Goal: Task Accomplishment & Management: Manage account settings

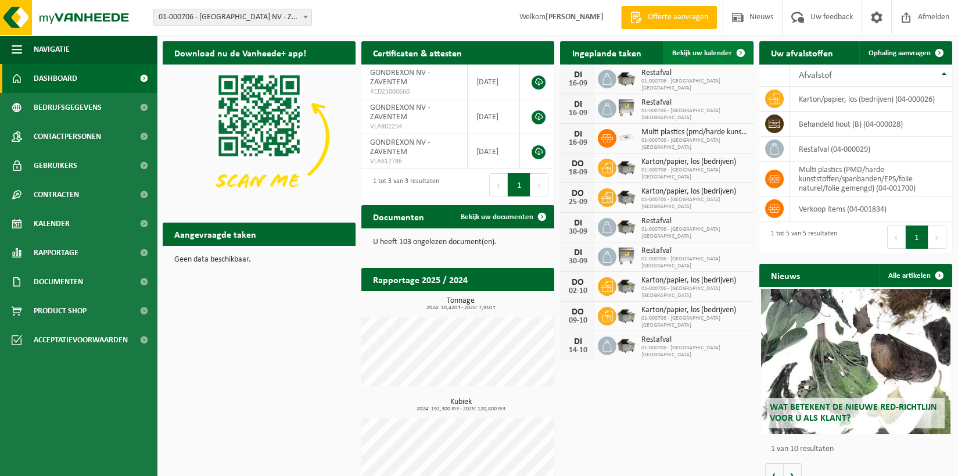
click at [703, 50] on span "Bekijk uw kalender" at bounding box center [702, 53] width 60 height 8
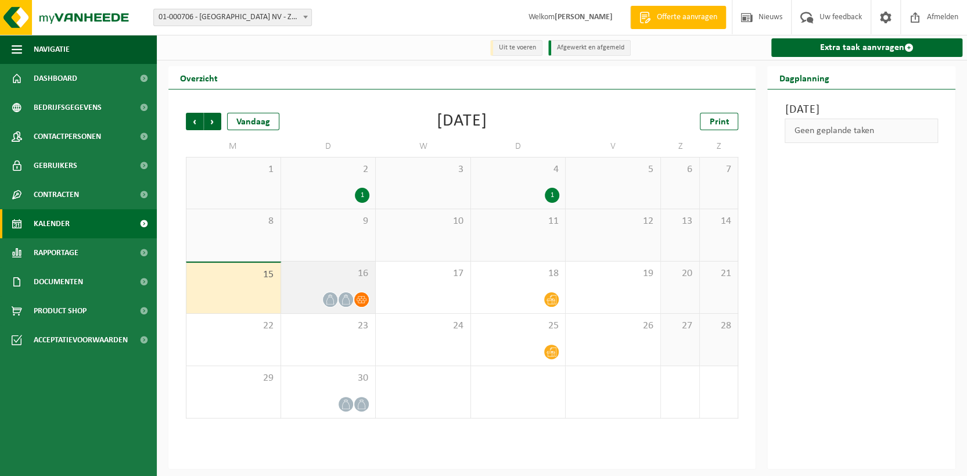
click at [334, 291] on div "16" at bounding box center [328, 287] width 95 height 52
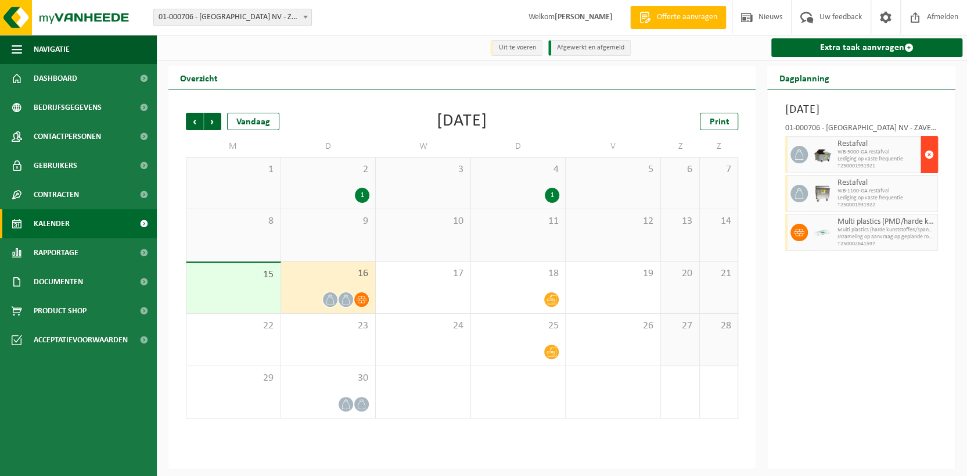
click at [927, 155] on span "button" at bounding box center [929, 154] width 9 height 23
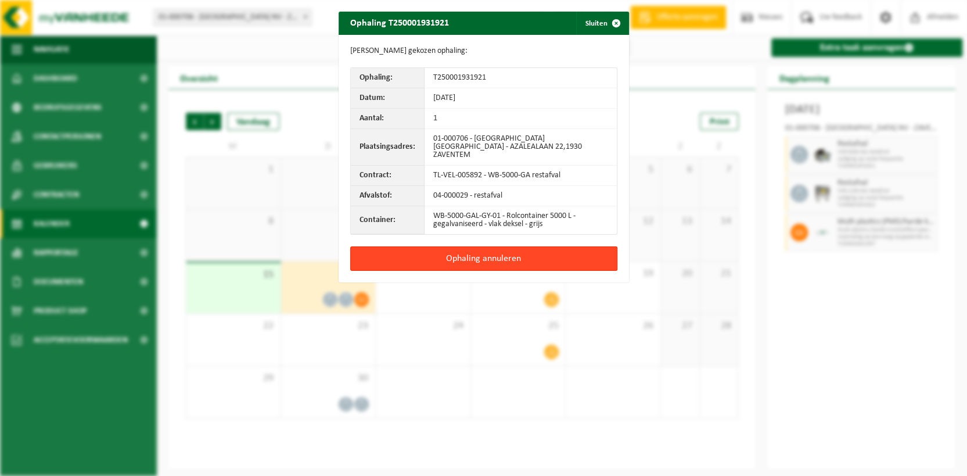
drag, startPoint x: 475, startPoint y: 249, endPoint x: 484, endPoint y: 247, distance: 8.9
click at [477, 249] on button "Ophaling annuleren" at bounding box center [483, 258] width 267 height 24
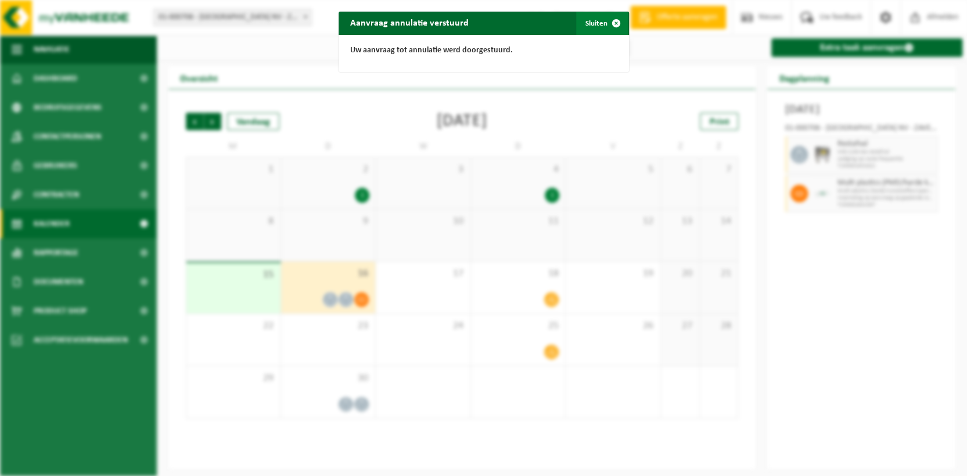
click at [597, 18] on button "Sluiten" at bounding box center [602, 23] width 52 height 23
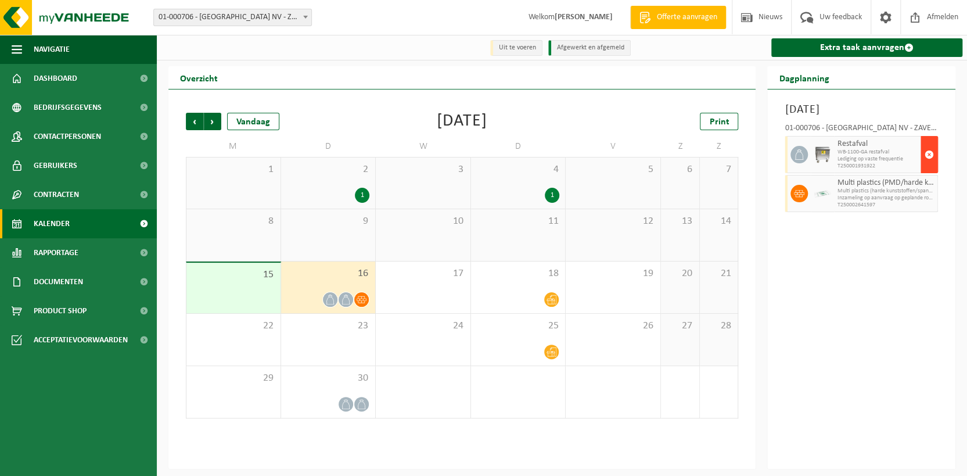
click at [928, 153] on span "button" at bounding box center [929, 154] width 9 height 23
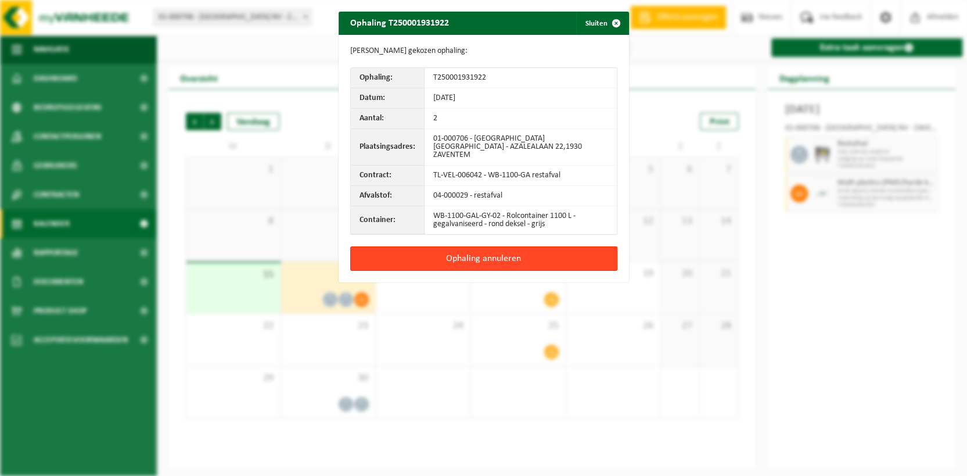
click at [474, 249] on button "Ophaling annuleren" at bounding box center [483, 258] width 267 height 24
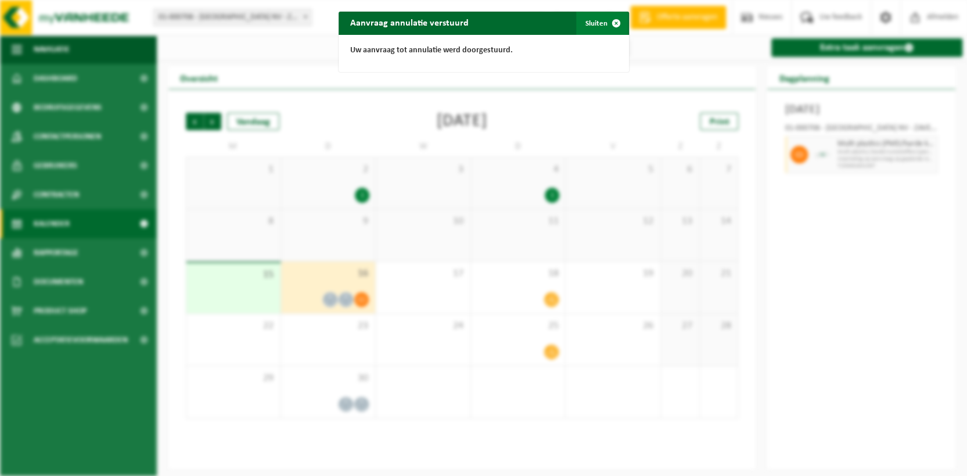
click at [589, 21] on button "Sluiten" at bounding box center [602, 23] width 52 height 23
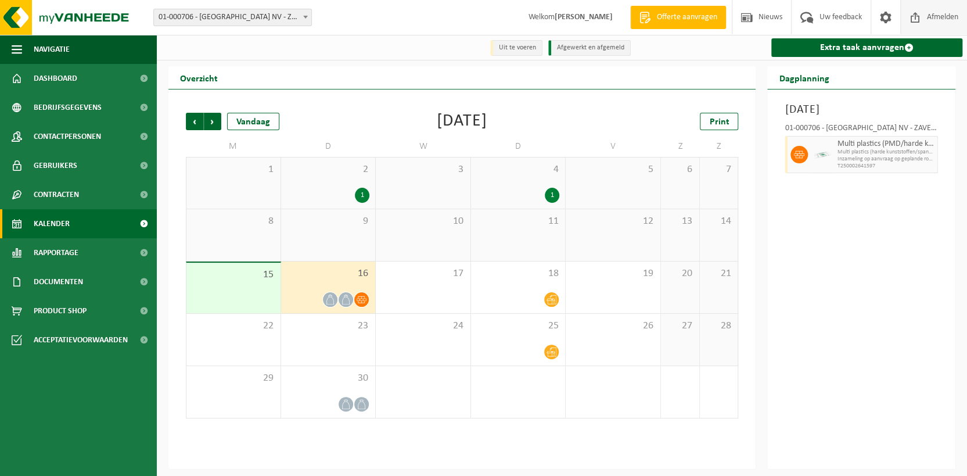
click at [937, 17] on span "Afmelden" at bounding box center [942, 17] width 37 height 34
